Goal: Transaction & Acquisition: Subscribe to service/newsletter

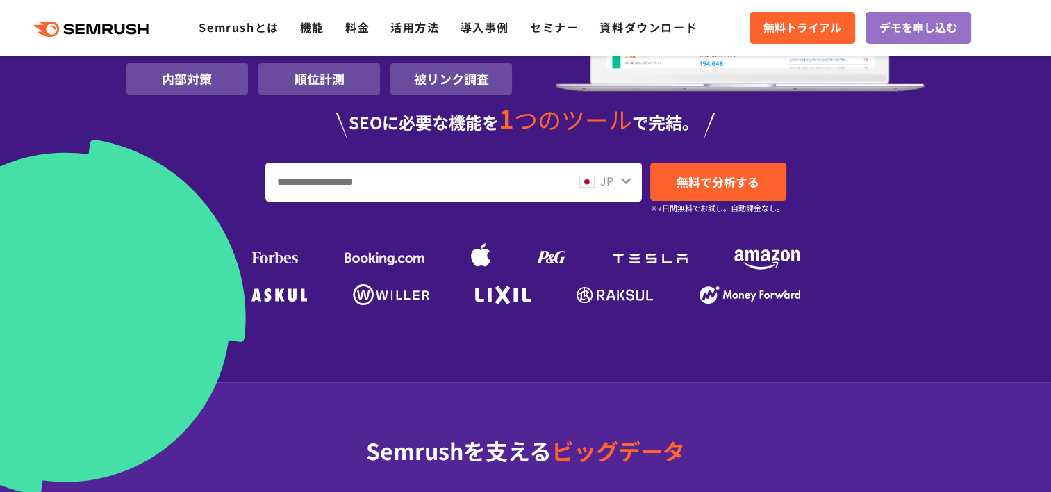
scroll to position [208, 0]
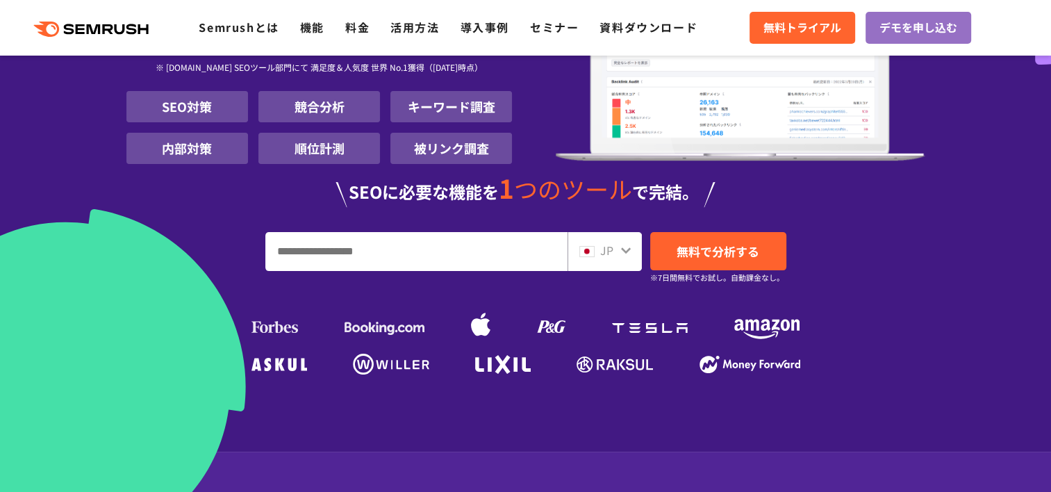
click at [484, 253] on input "URL、キーワードを入力してください" at bounding box center [416, 252] width 301 height 38
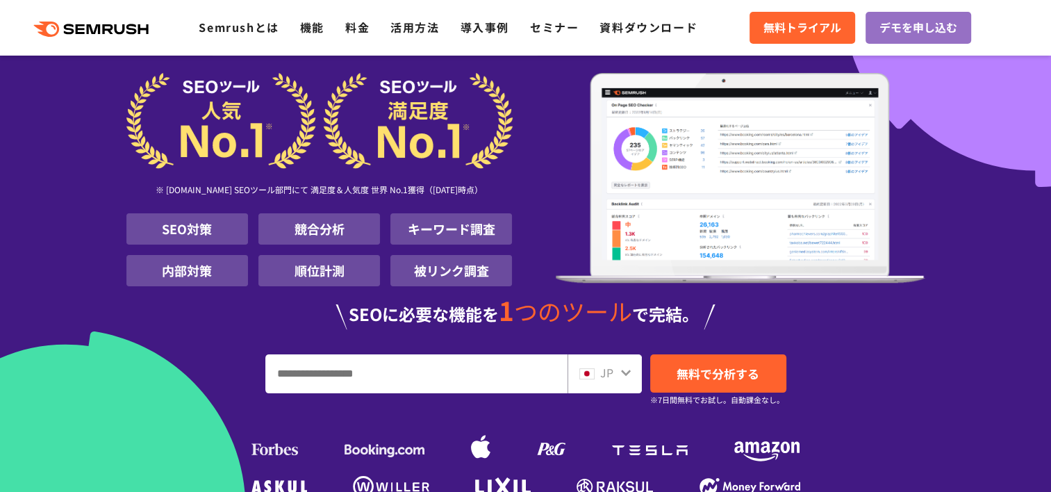
scroll to position [0, 0]
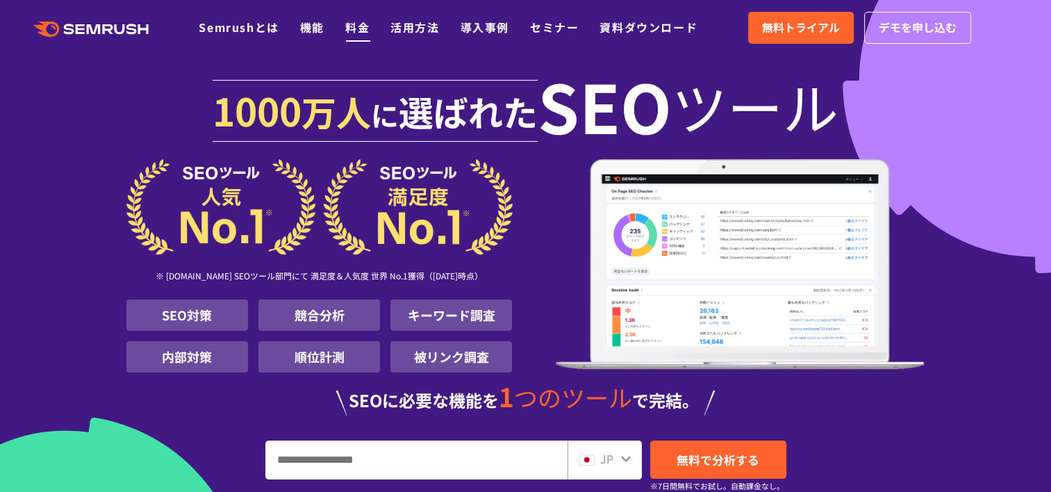
click at [365, 25] on link "料金" at bounding box center [357, 27] width 24 height 17
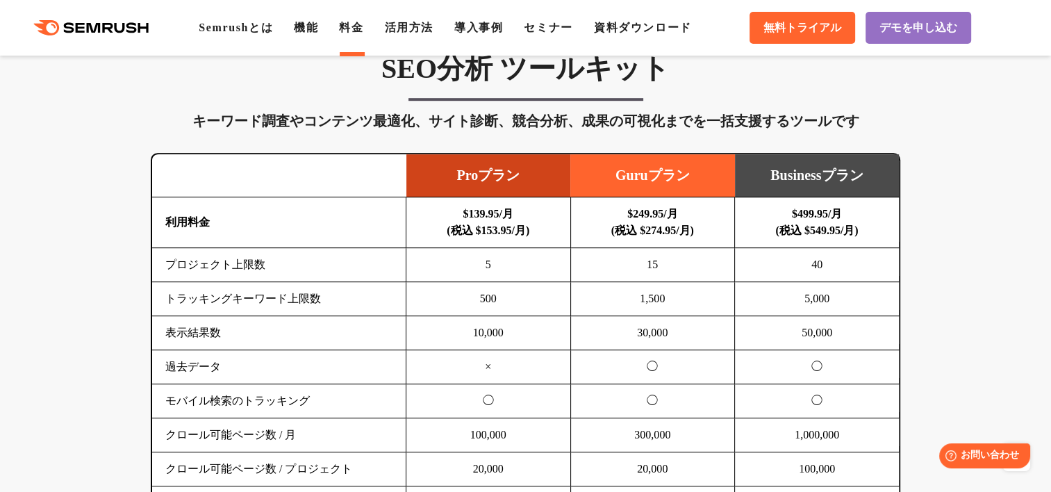
scroll to position [764, 0]
